Goal: Check status: Check status

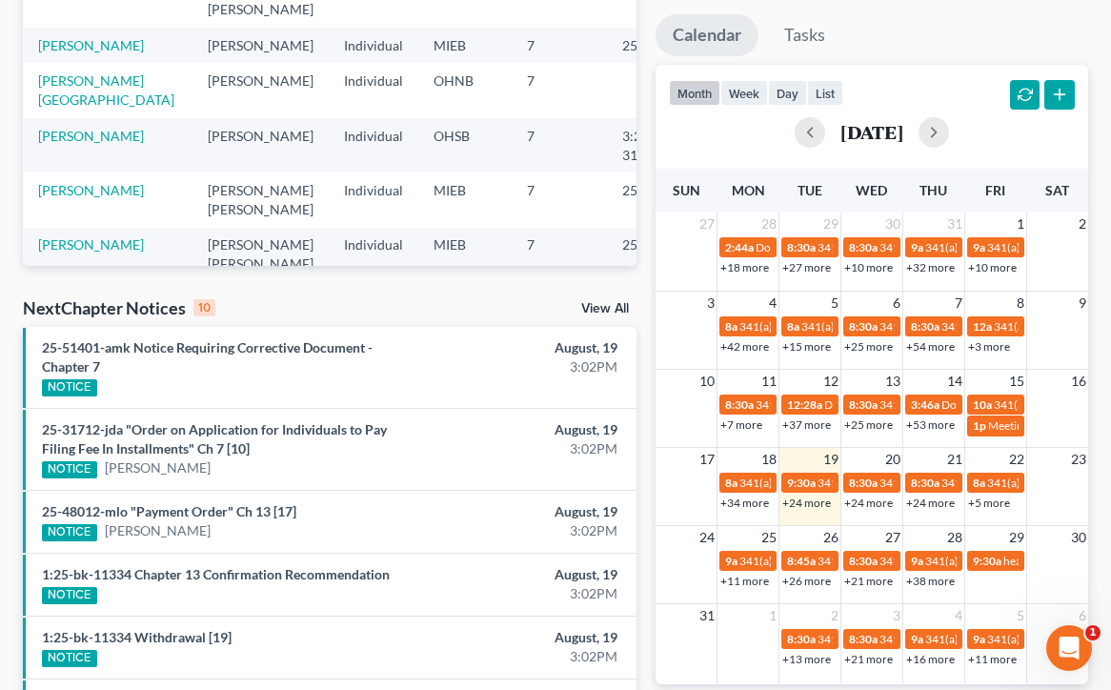
click at [806, 495] on link "+24 more" at bounding box center [806, 502] width 49 height 14
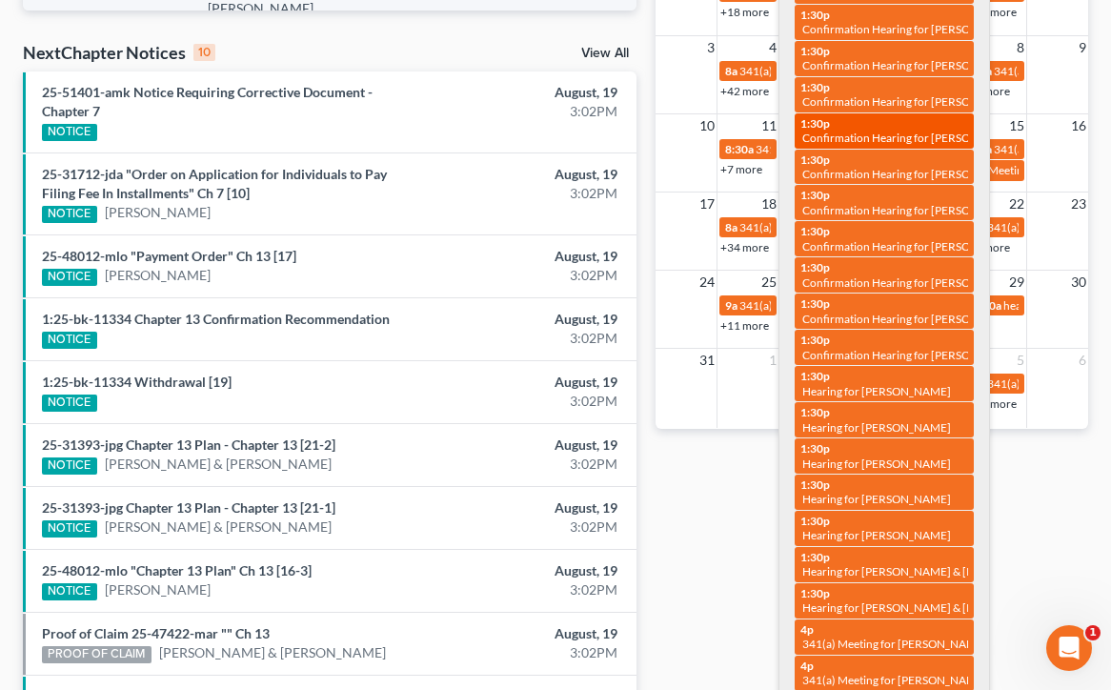
scroll to position [598, 0]
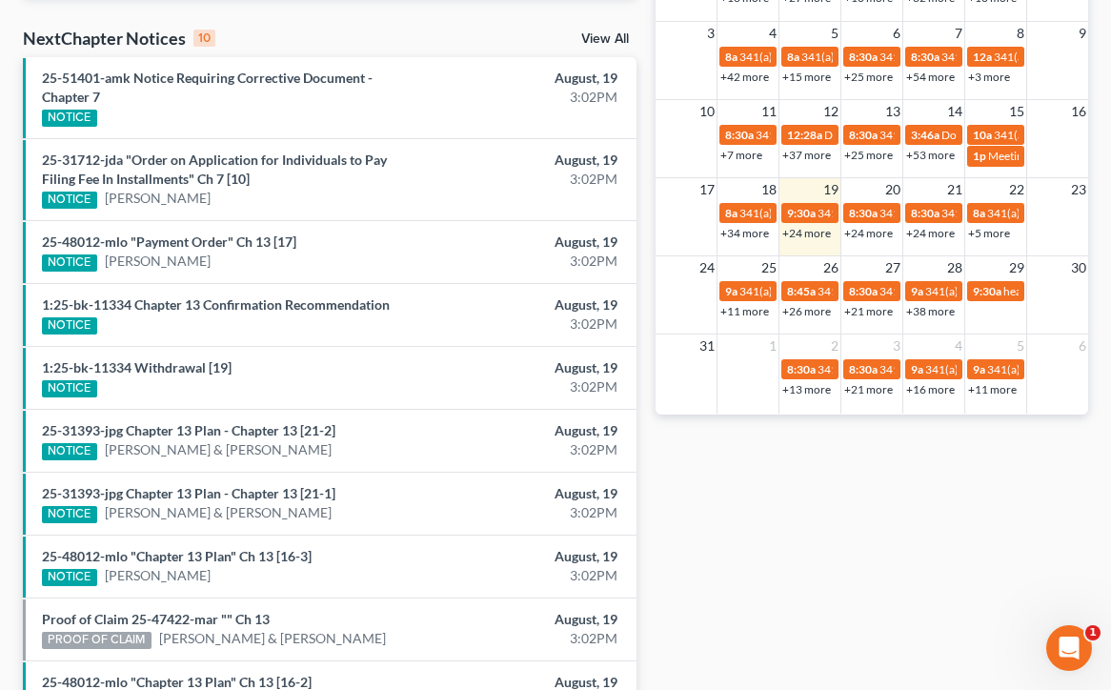
click at [742, 472] on div "Monthly Progress Bankruptcy Bankruptcy [DATE] [DATE] [DATE] [DATE] [DATE] [DATE…" at bounding box center [872, 128] width 452 height 1252
click at [870, 236] on link "+24 more" at bounding box center [868, 233] width 49 height 14
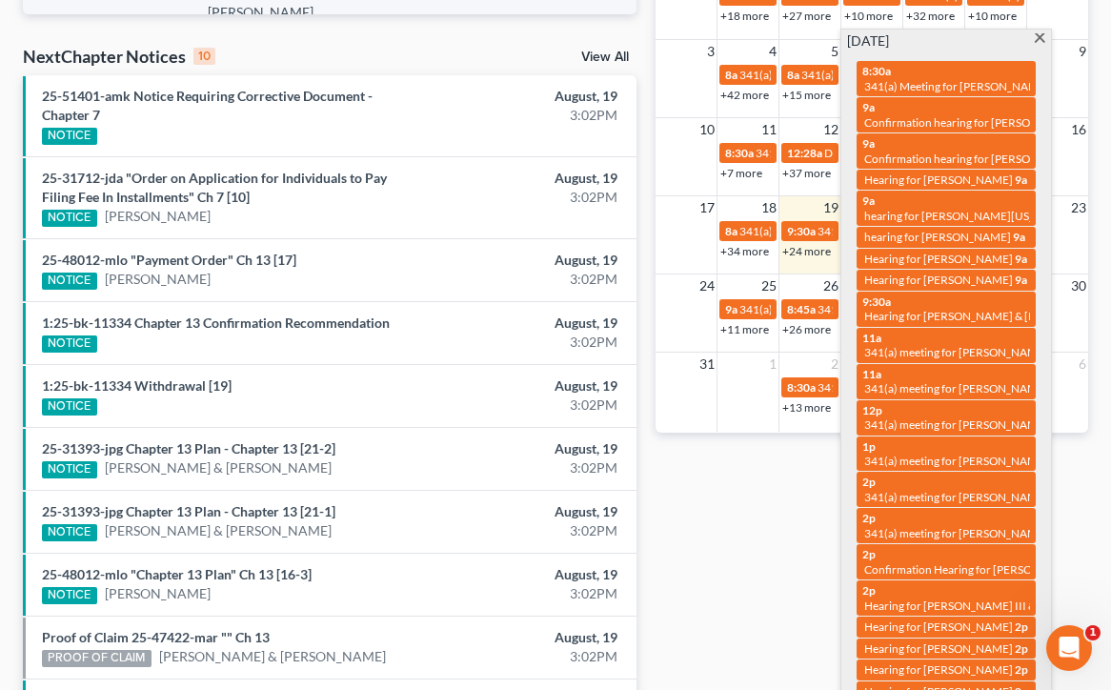
scroll to position [577, 0]
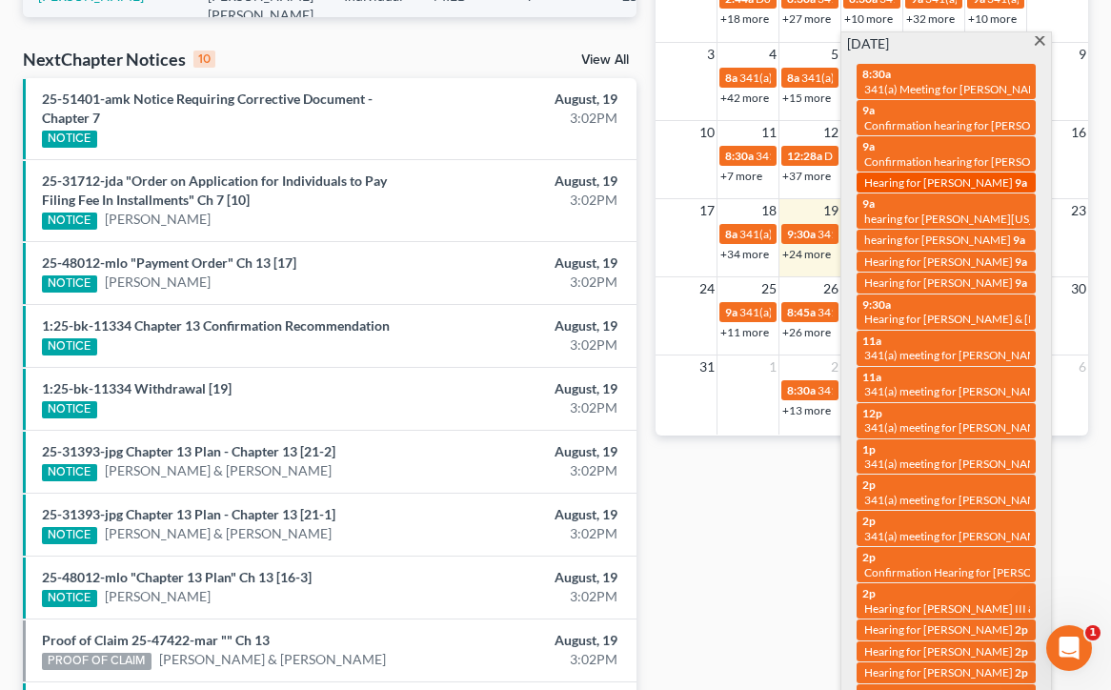
click at [897, 183] on span "Hearing for [PERSON_NAME]" at bounding box center [938, 182] width 149 height 14
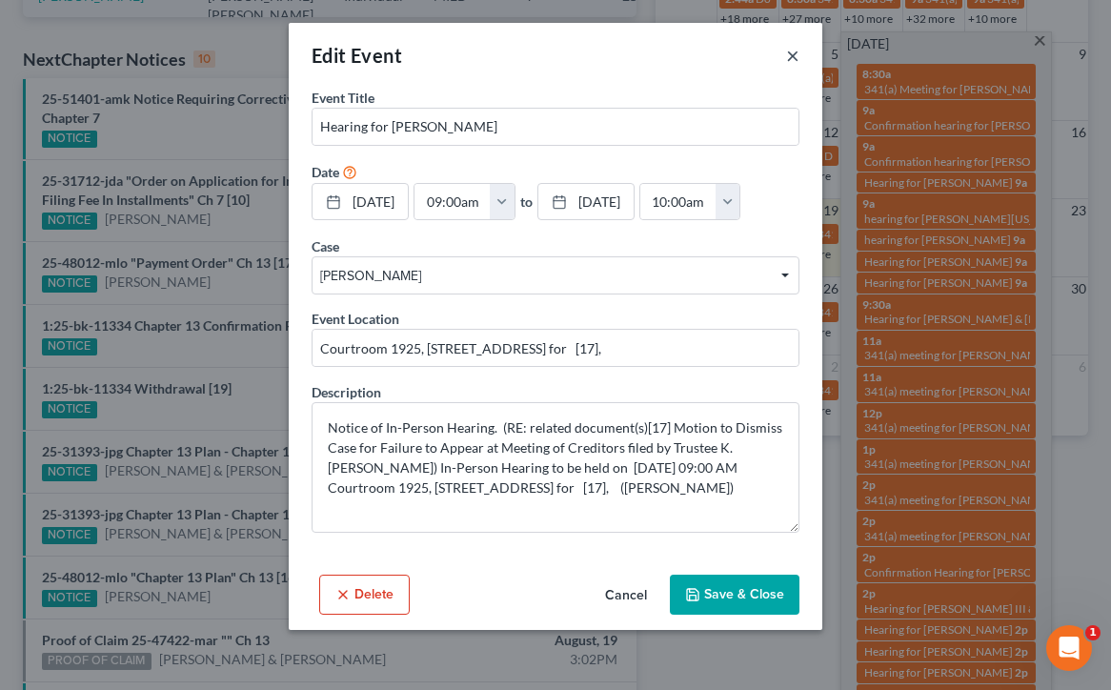
click at [789, 51] on button "×" at bounding box center [792, 55] width 13 height 23
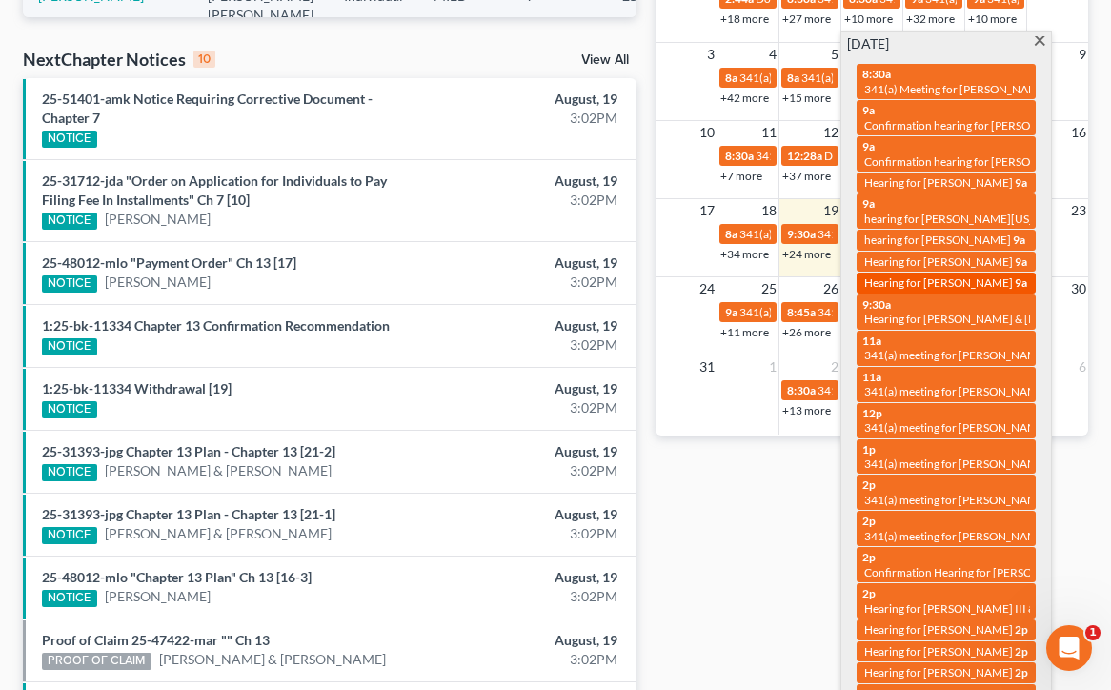
click at [910, 272] on link "9a Hearing for [PERSON_NAME]" at bounding box center [946, 282] width 179 height 20
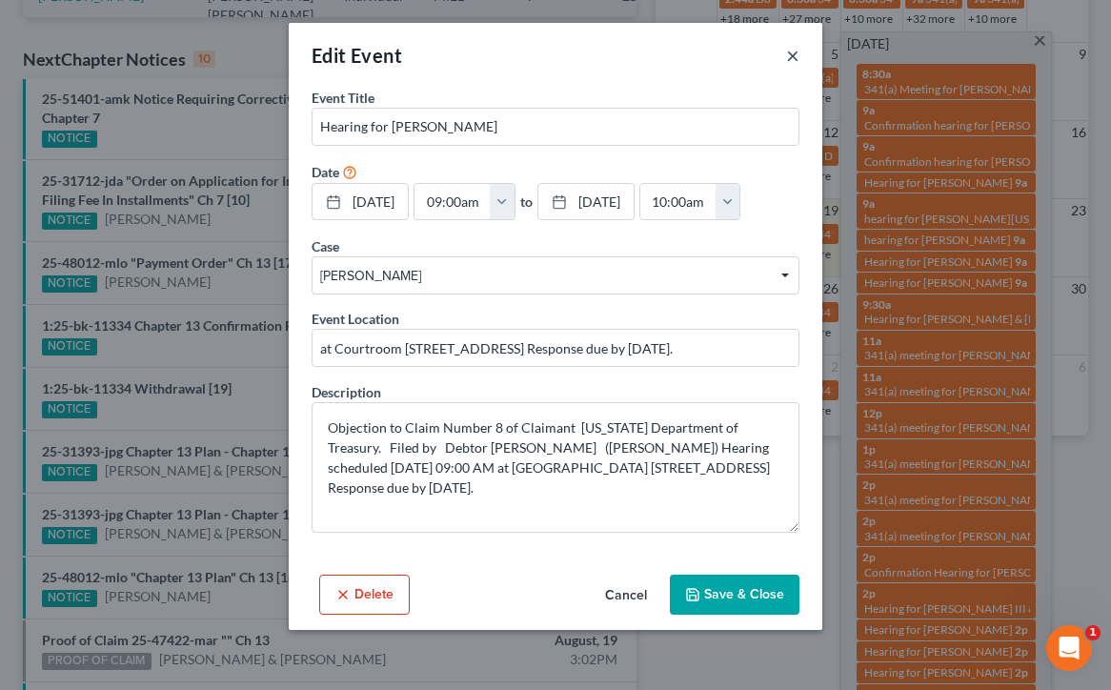
click at [792, 55] on button "×" at bounding box center [792, 55] width 13 height 23
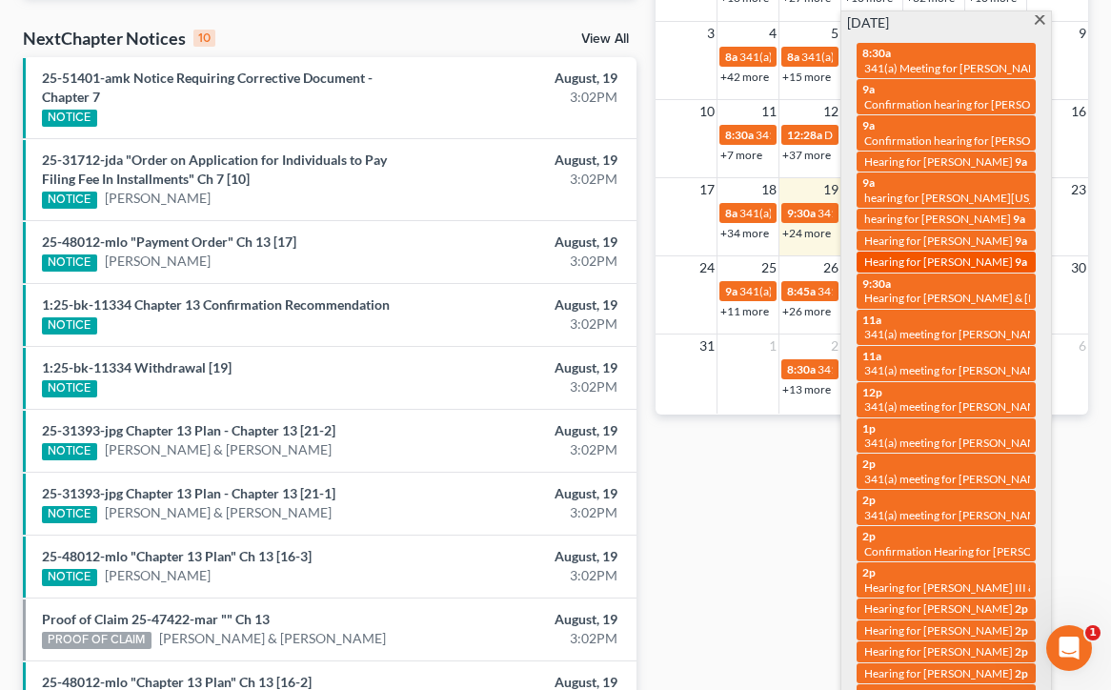
scroll to position [600, 0]
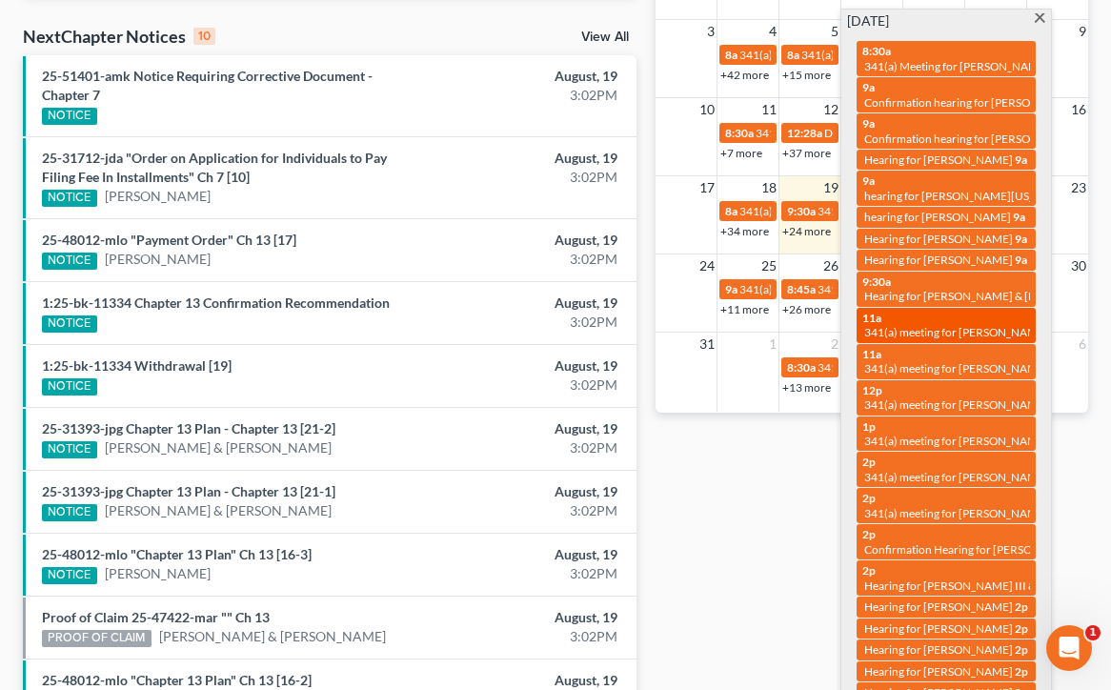
click at [923, 311] on div "11a 341(a) meeting for [PERSON_NAME]" at bounding box center [946, 326] width 168 height 30
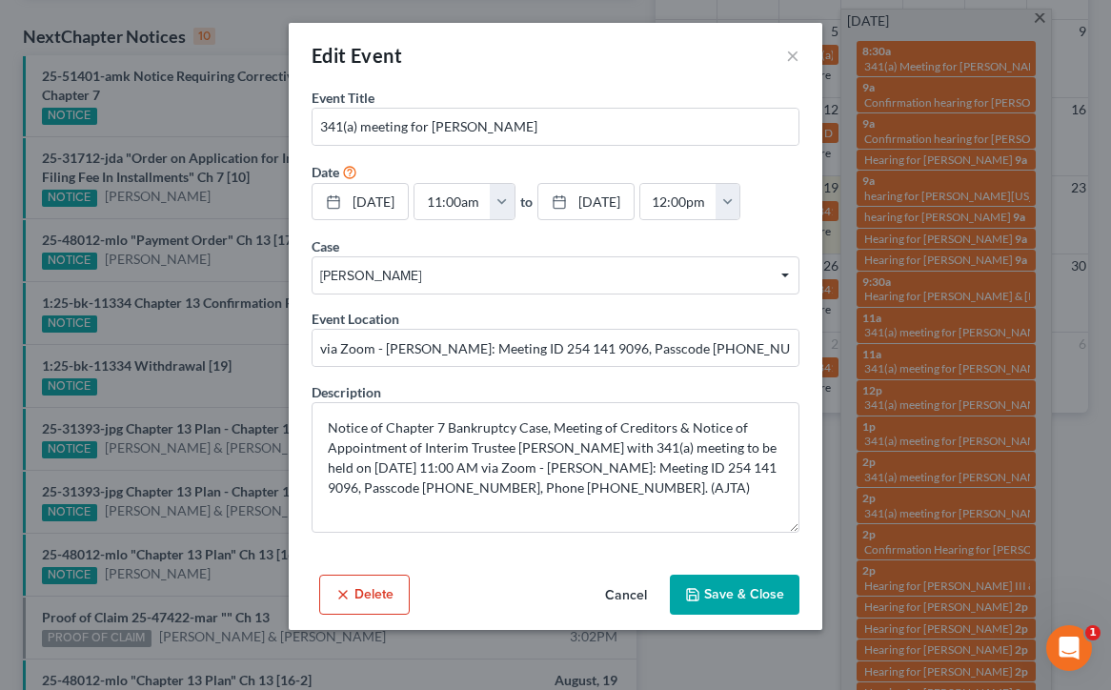
click at [785, 59] on div "Edit Event ×" at bounding box center [556, 55] width 534 height 65
click at [793, 60] on button "×" at bounding box center [792, 55] width 13 height 23
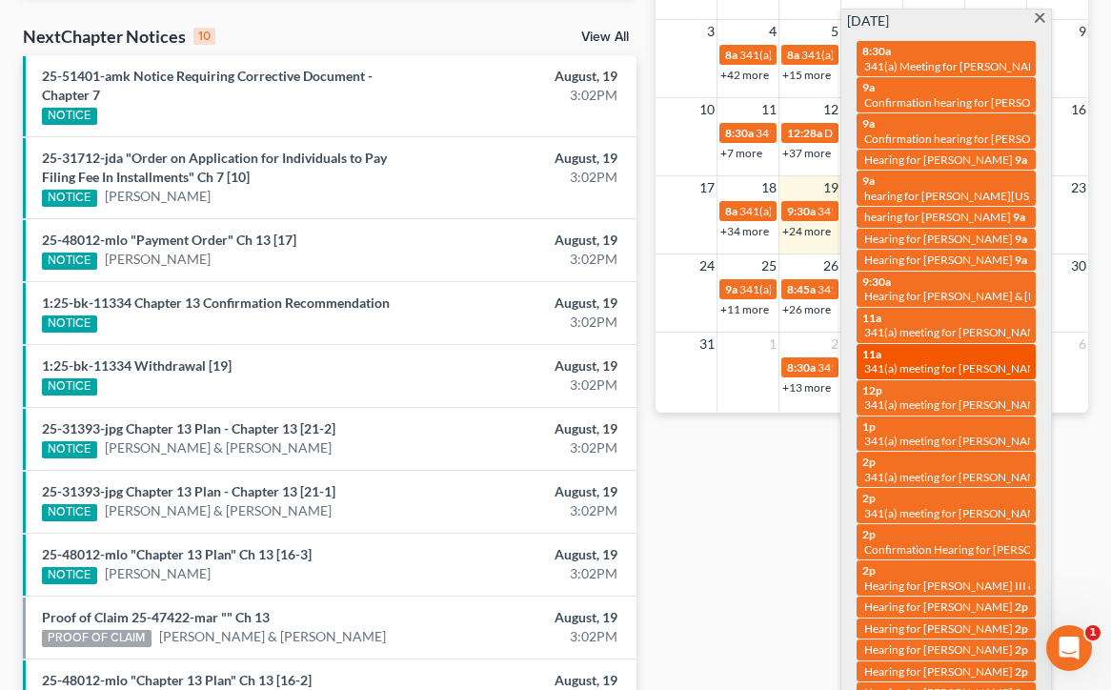
click at [912, 347] on div "11a 341(a) meeting for [PERSON_NAME]" at bounding box center [946, 362] width 168 height 30
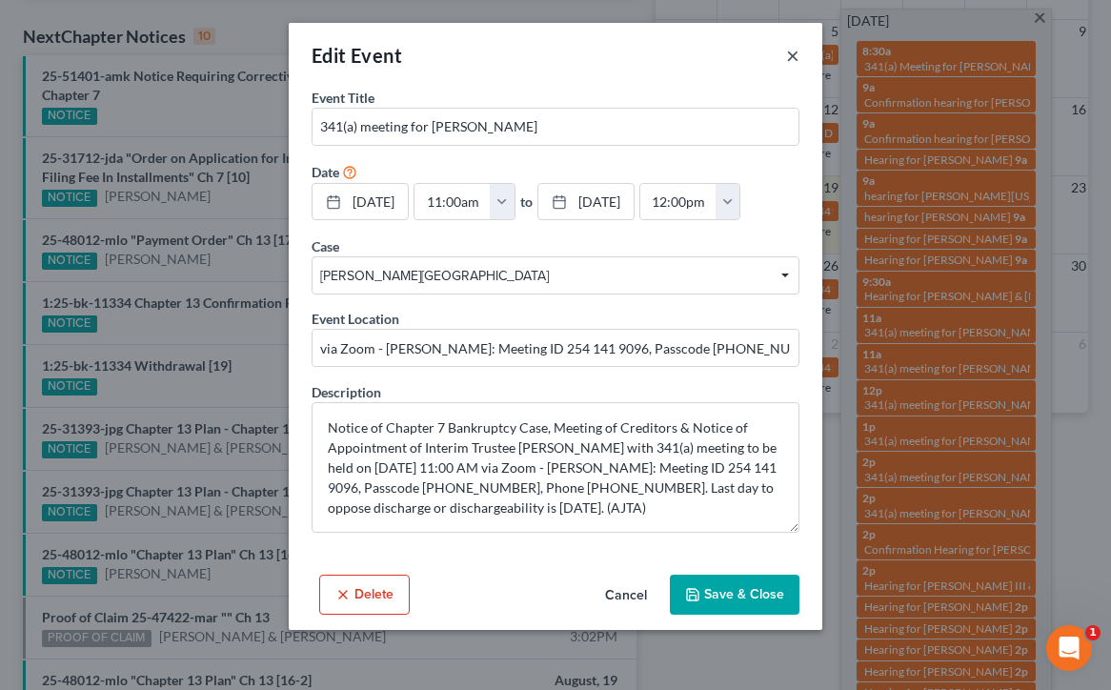
click at [790, 54] on button "×" at bounding box center [792, 55] width 13 height 23
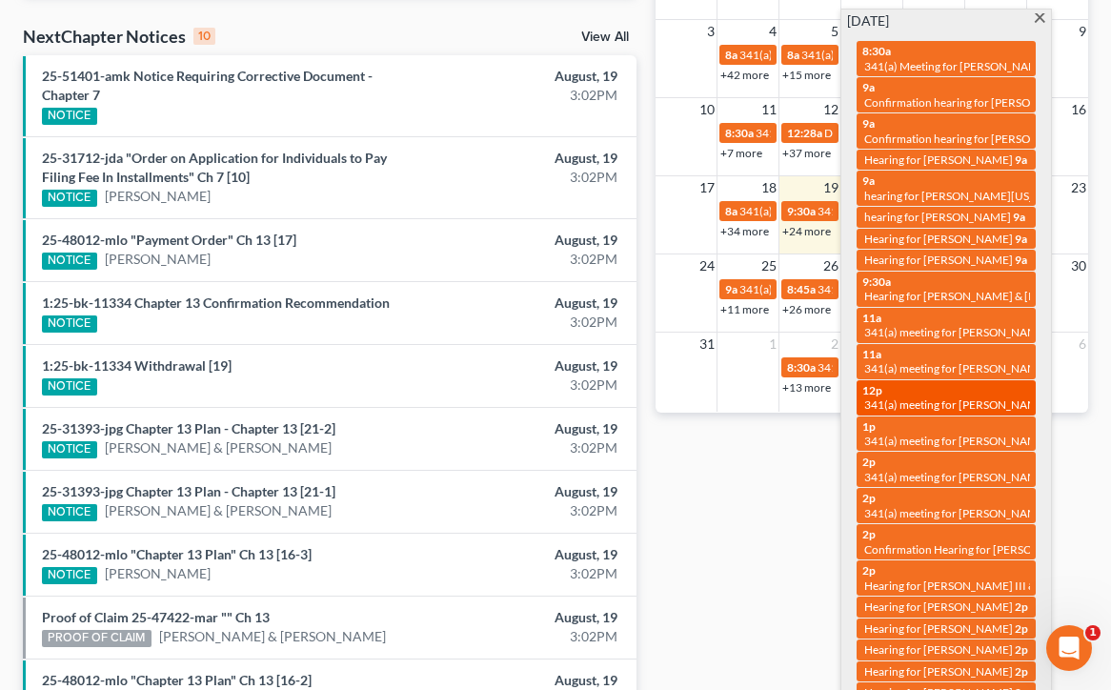
click at [927, 383] on div "12p 341(a) meeting for [PERSON_NAME] & [PERSON_NAME]" at bounding box center [946, 398] width 168 height 30
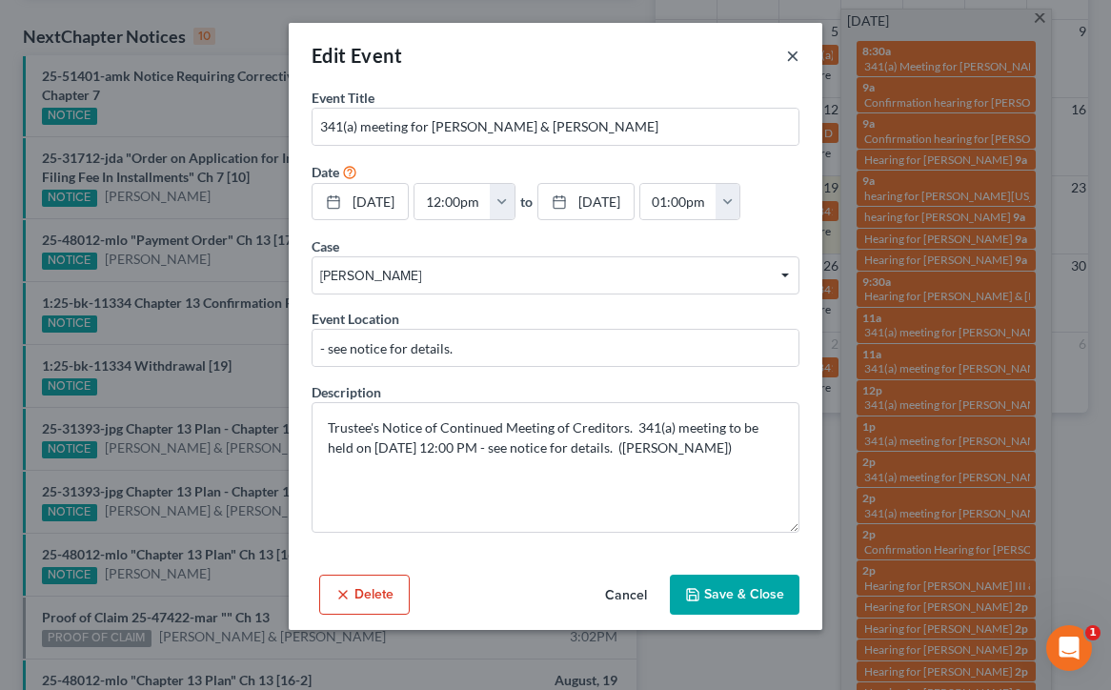
click at [795, 50] on button "×" at bounding box center [792, 55] width 13 height 23
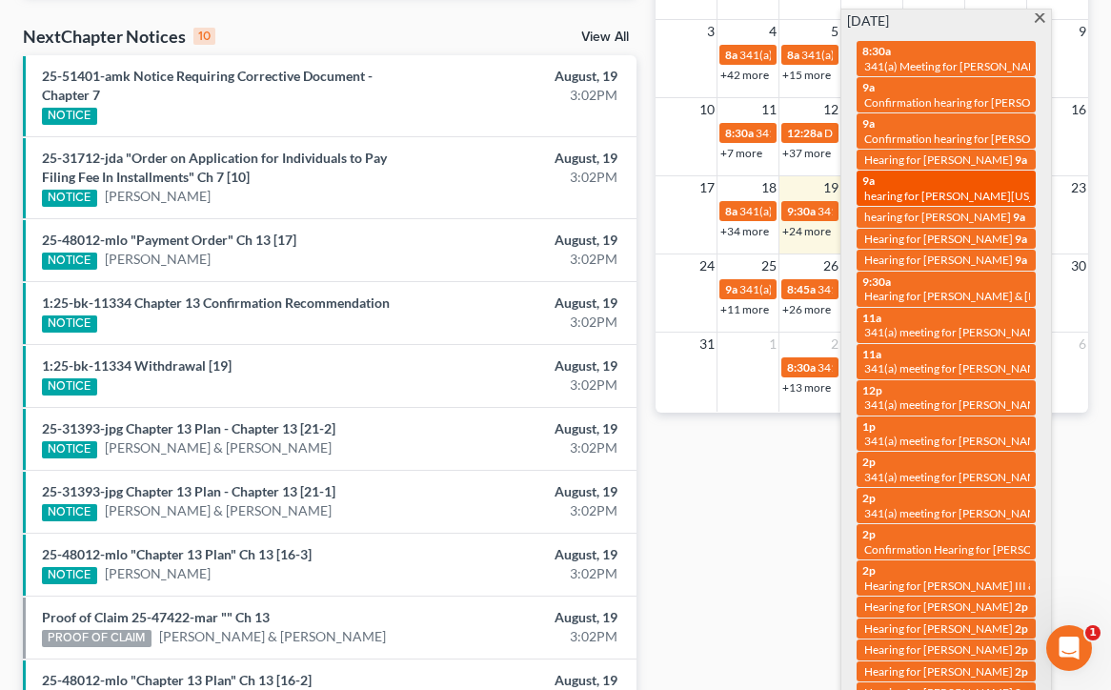
click at [921, 189] on span "hearing for [PERSON_NAME][US_STATE]" at bounding box center [966, 196] width 205 height 14
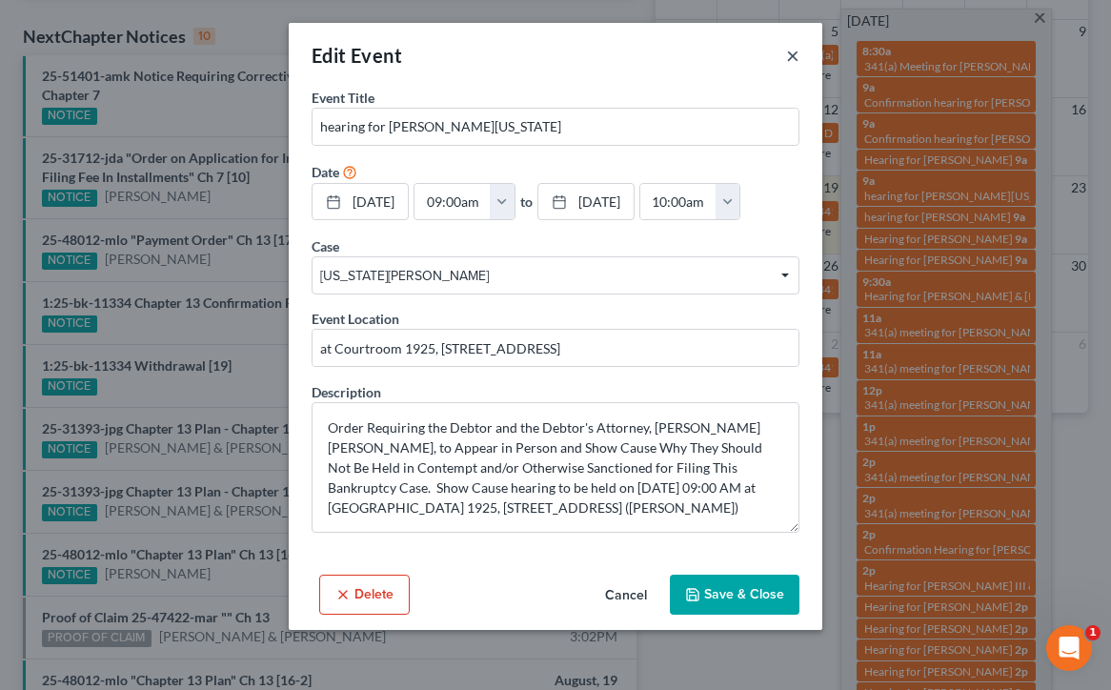
click at [788, 50] on button "×" at bounding box center [792, 55] width 13 height 23
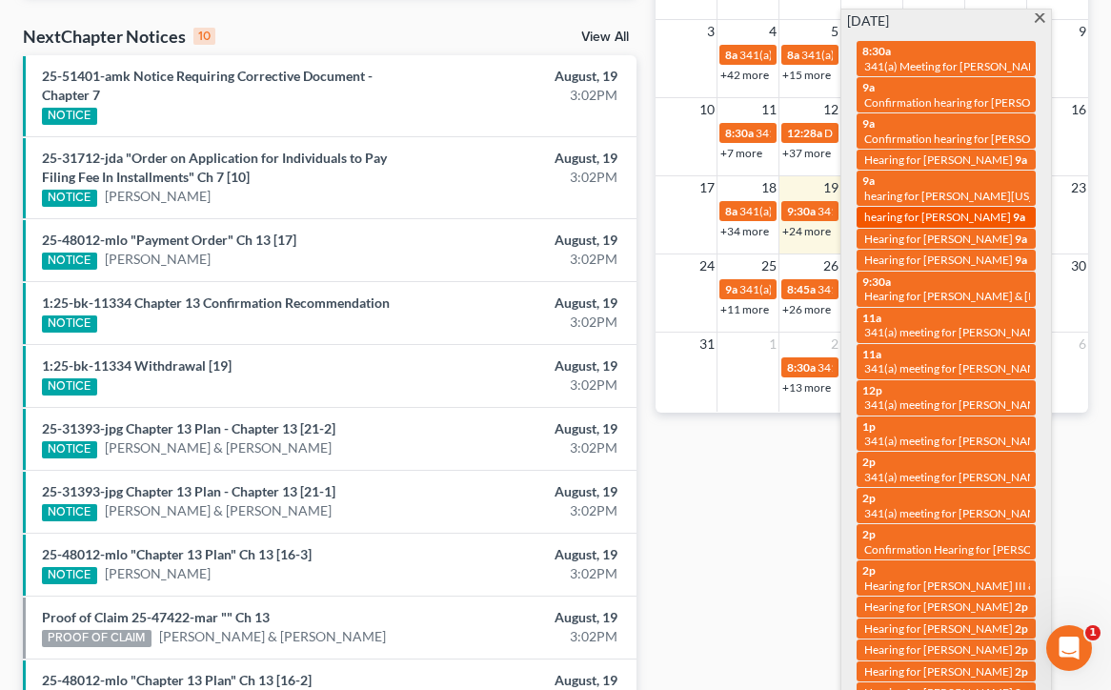
click at [878, 210] on span "hearing for [PERSON_NAME]" at bounding box center [937, 217] width 147 height 14
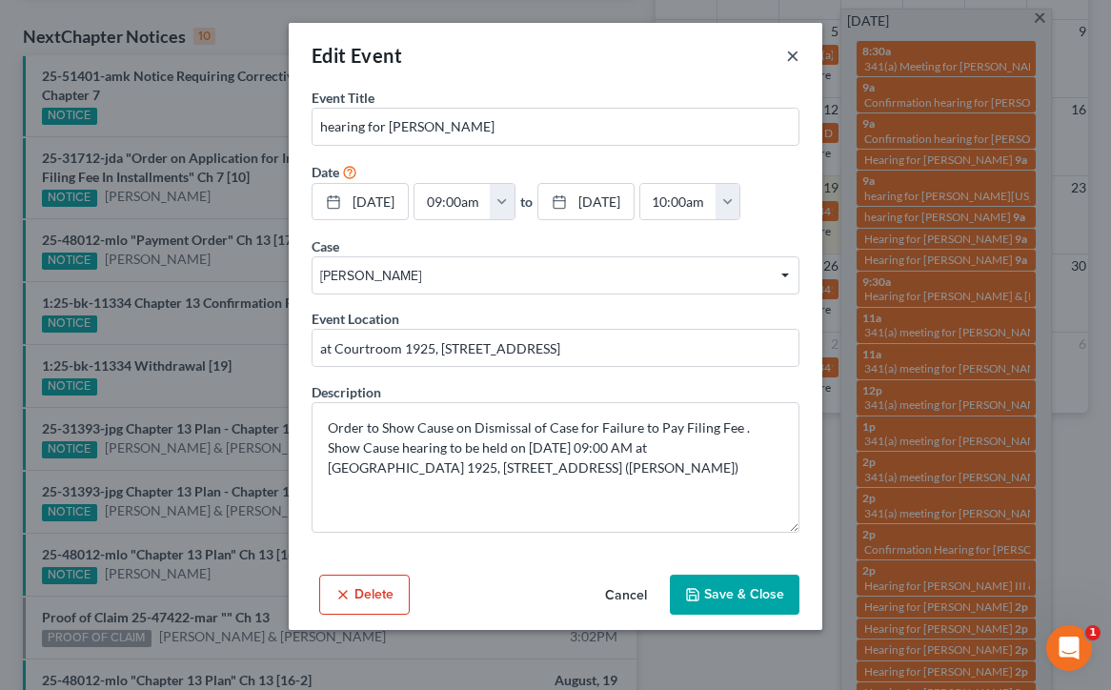
click at [791, 60] on button "×" at bounding box center [792, 55] width 13 height 23
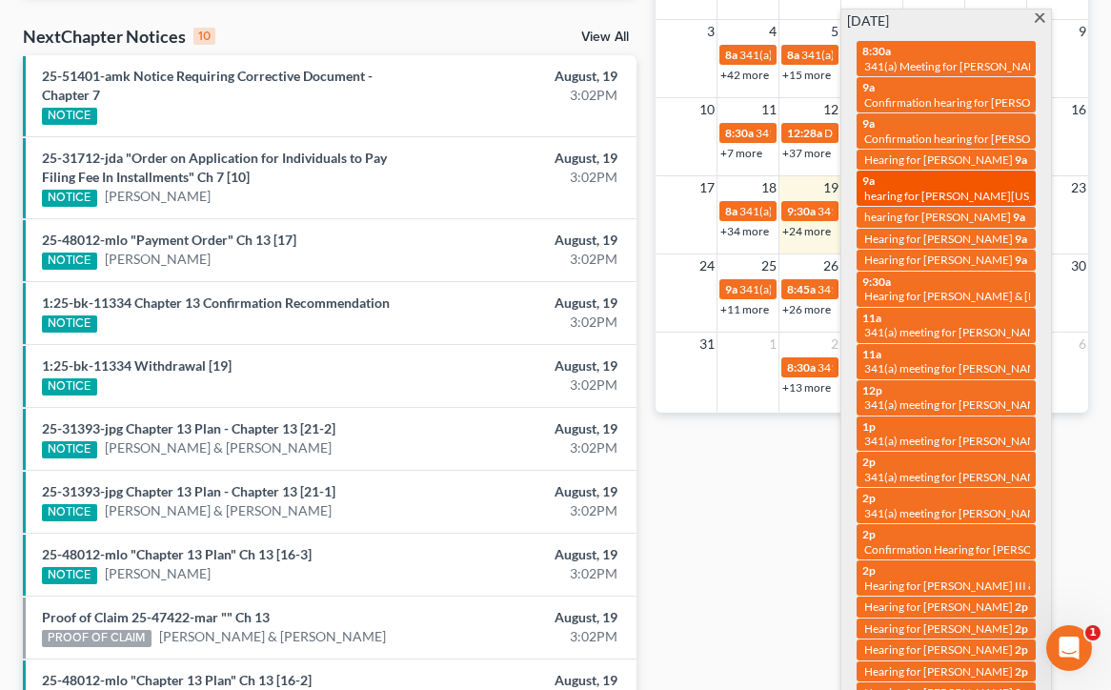
click at [923, 189] on span "hearing for [PERSON_NAME][US_STATE]" at bounding box center [966, 196] width 205 height 14
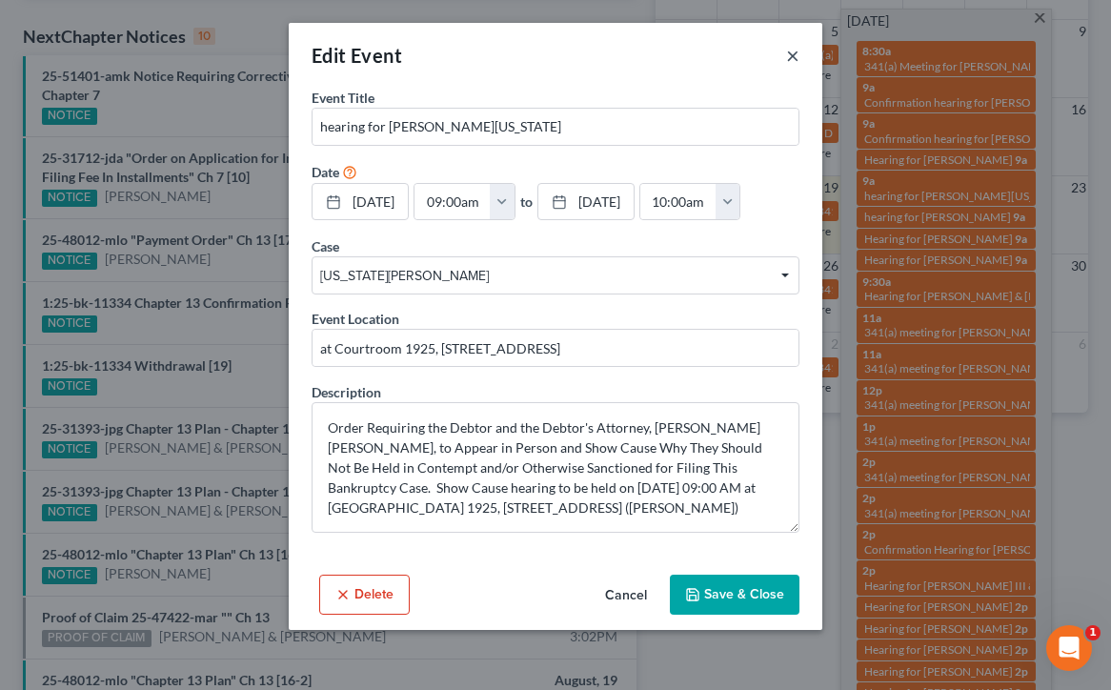
click at [796, 52] on button "×" at bounding box center [792, 55] width 13 height 23
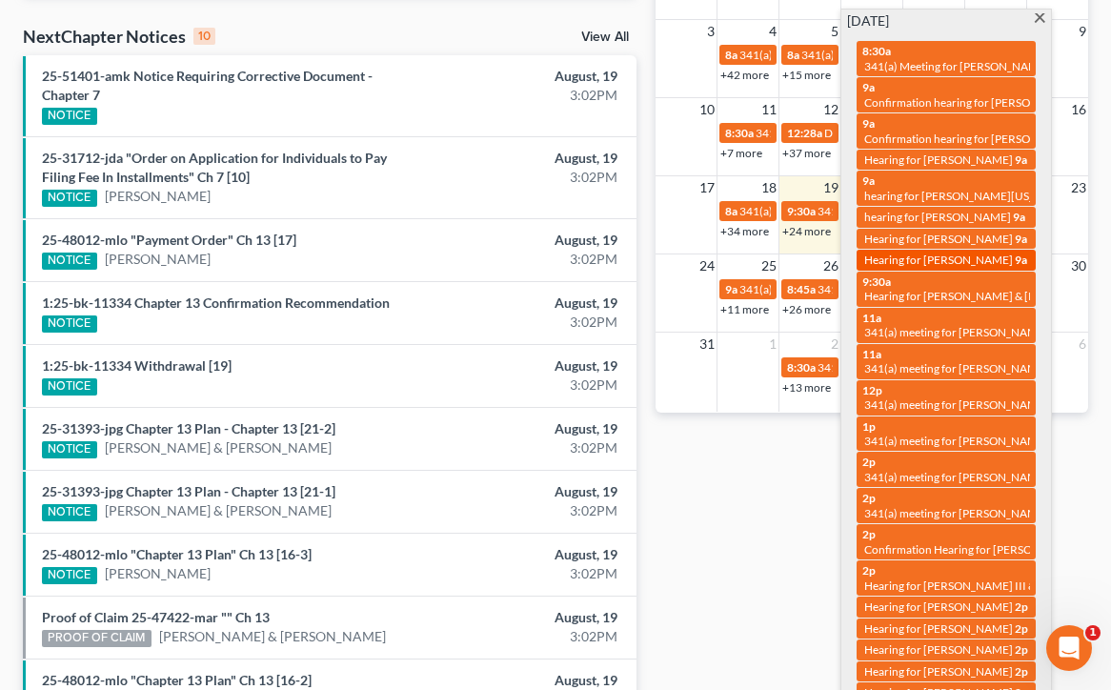
click at [929, 252] on span "Hearing for [PERSON_NAME]" at bounding box center [938, 259] width 149 height 14
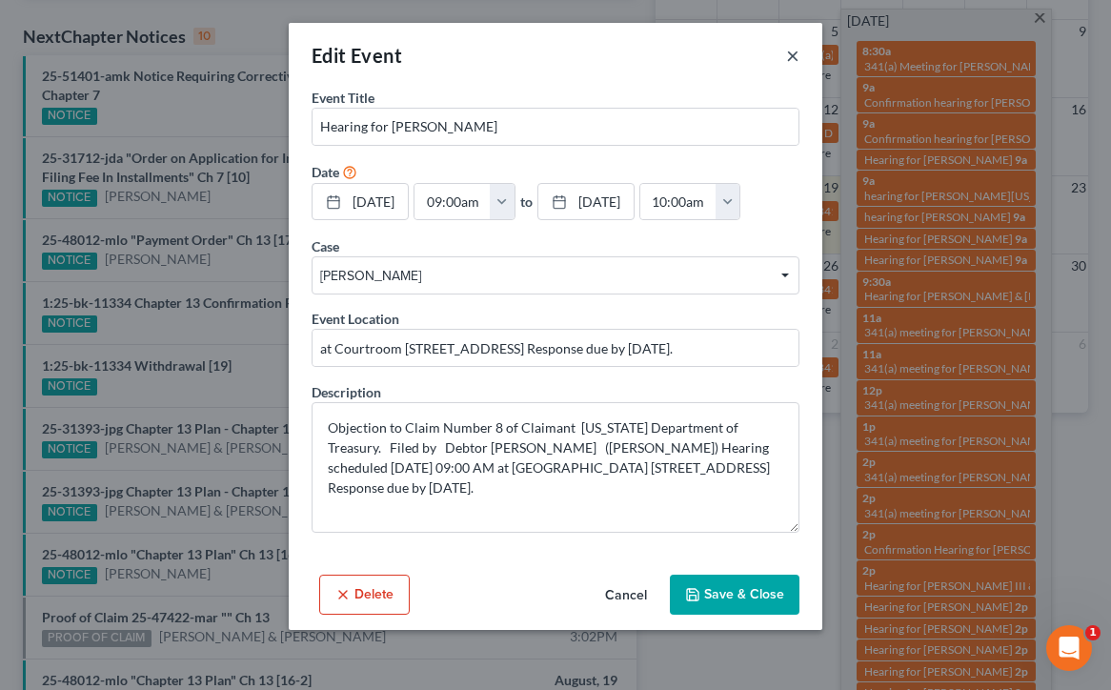
click at [795, 62] on button "×" at bounding box center [792, 55] width 13 height 23
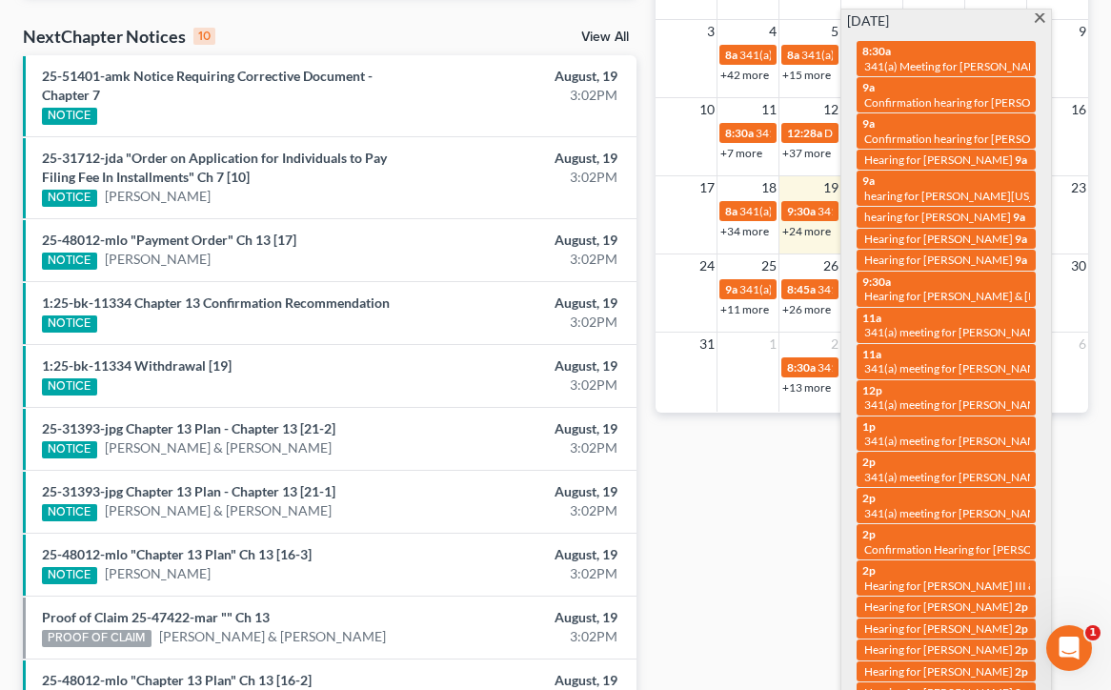
click at [746, 522] on div "Monthly Progress Bankruptcy Bankruptcy [DATE] [DATE] [DATE] [DATE] [DATE] [DATE…" at bounding box center [872, 126] width 452 height 1252
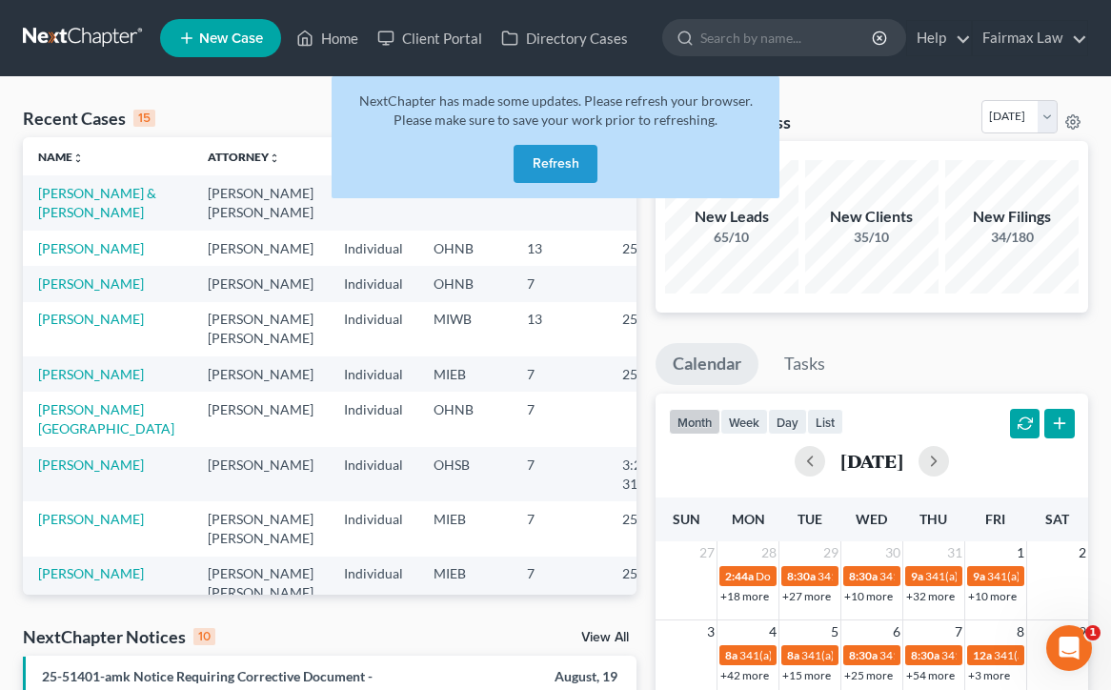
scroll to position [0, 0]
click at [554, 169] on button "Refresh" at bounding box center [556, 164] width 84 height 38
